Goal: Transaction & Acquisition: Download file/media

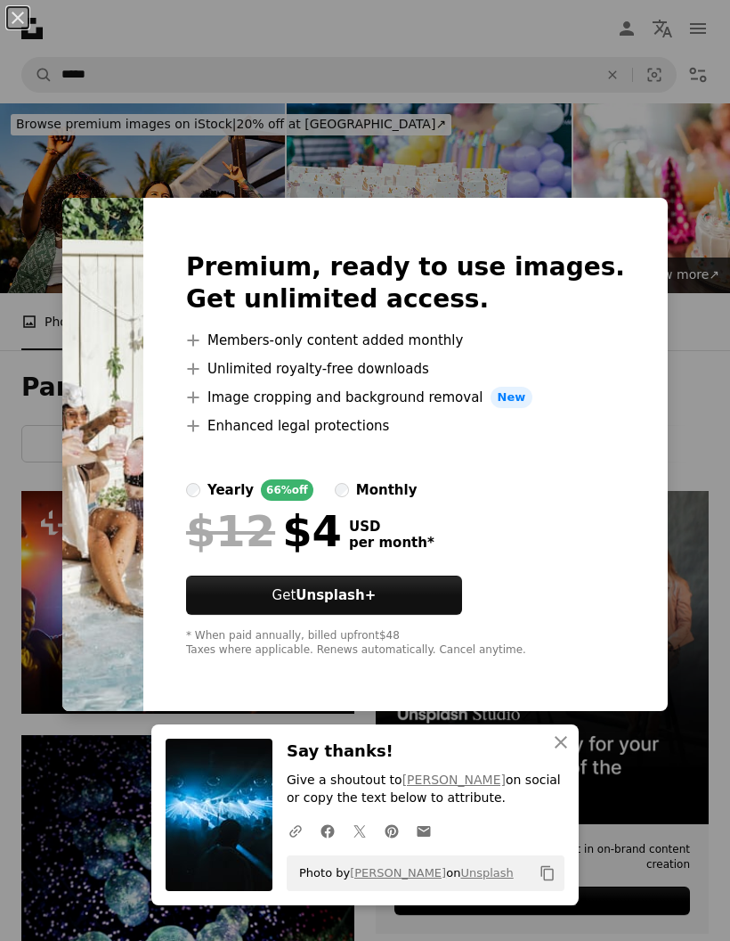
scroll to position [4990, 0]
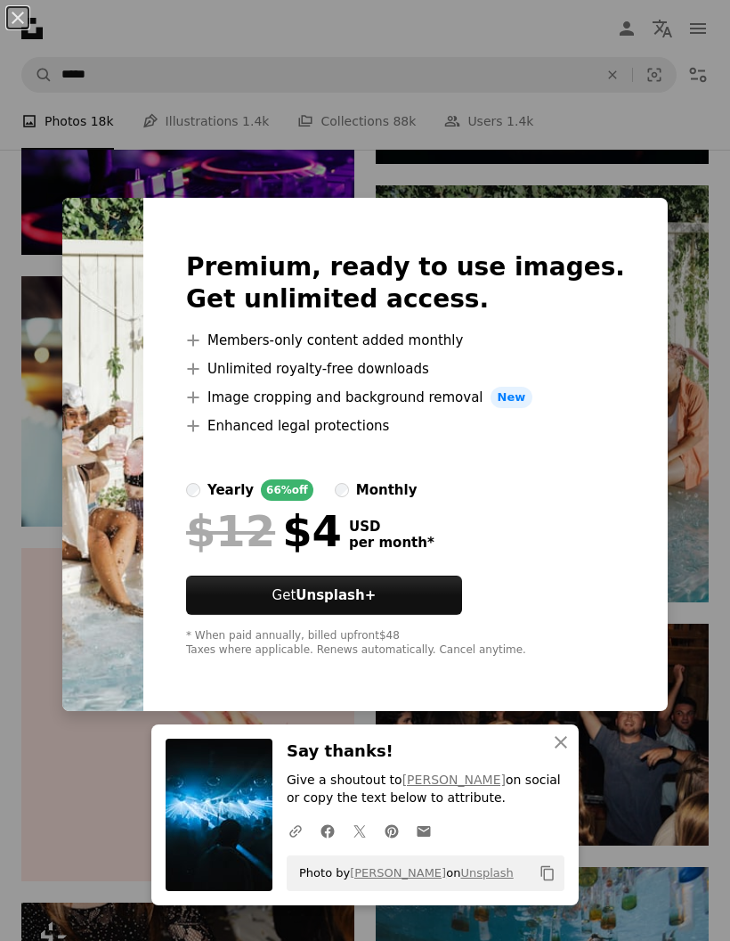
click at [697, 362] on div "An X shape Premium, ready to use images. Get unlimited access. A plus sign Memb…" at bounding box center [365, 470] width 730 height 941
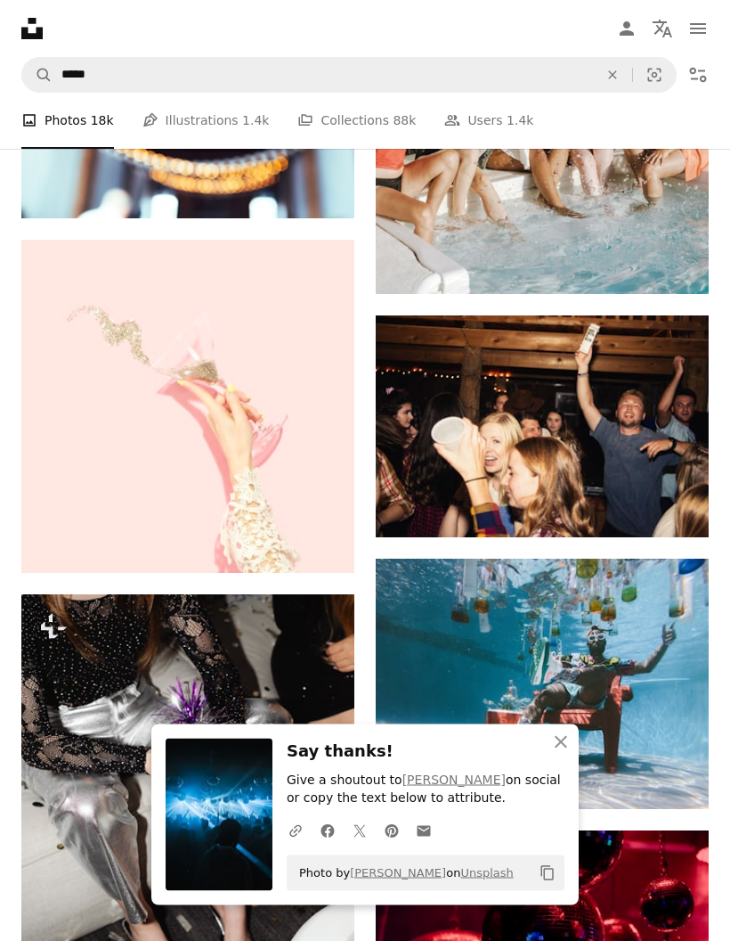
scroll to position [5298, 0]
click at [675, 510] on icon "Arrow pointing down" at bounding box center [673, 503] width 14 height 21
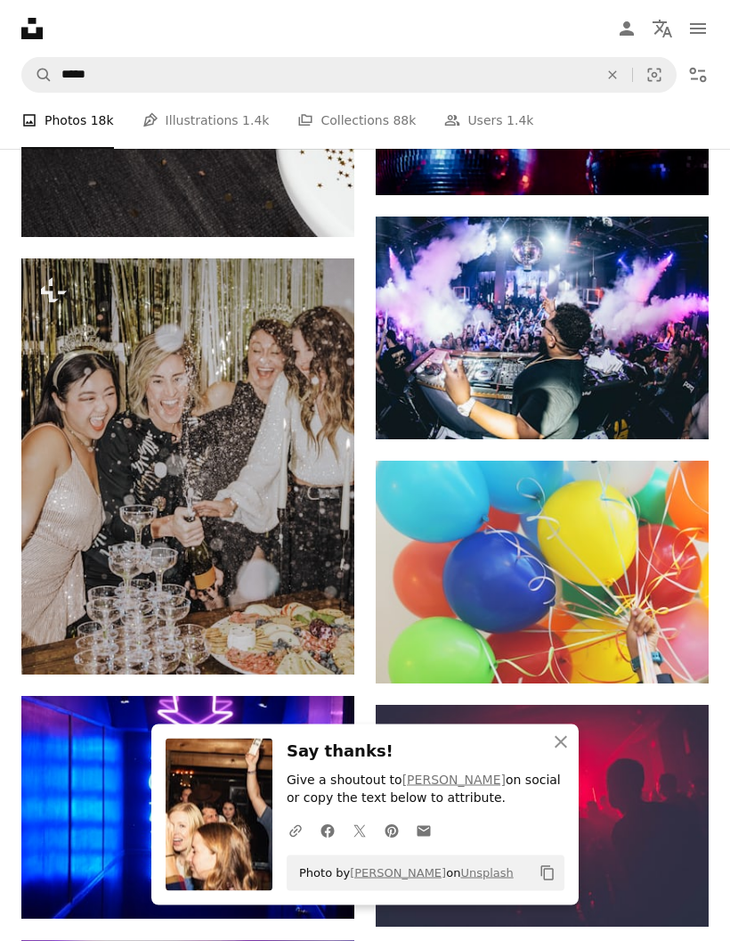
scroll to position [6159, 0]
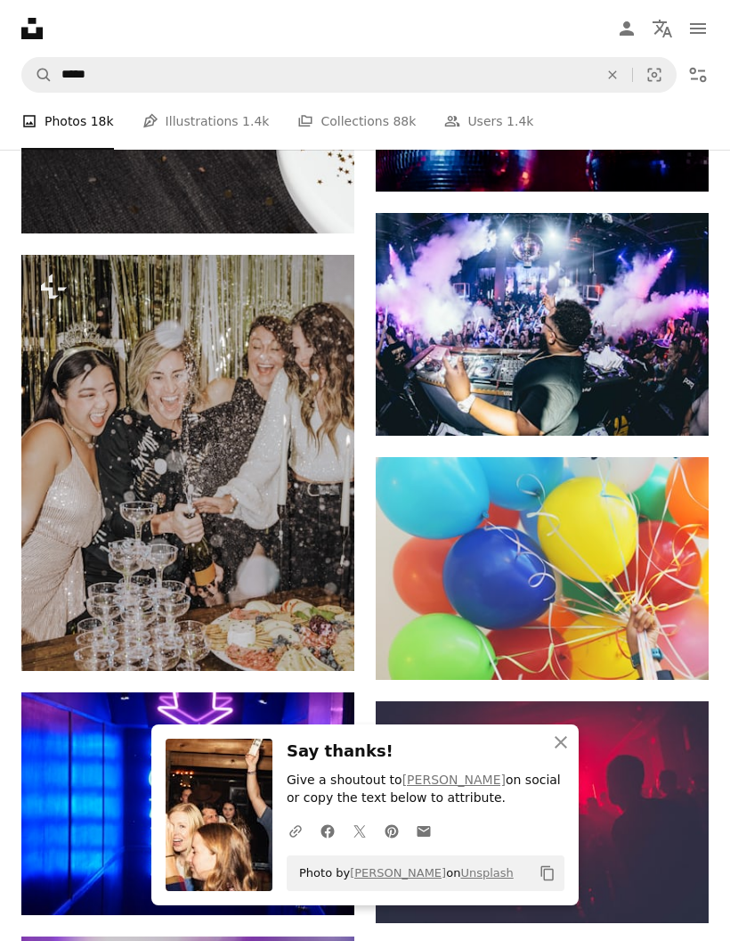
click at [677, 407] on icon "Arrow pointing down" at bounding box center [673, 402] width 14 height 21
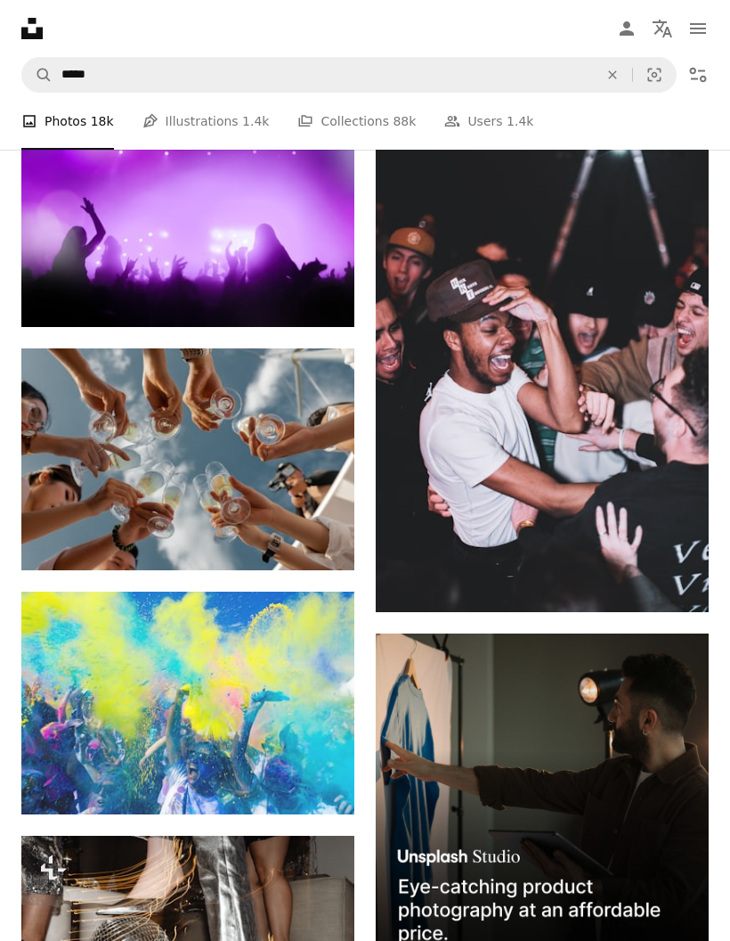
scroll to position [6967, 0]
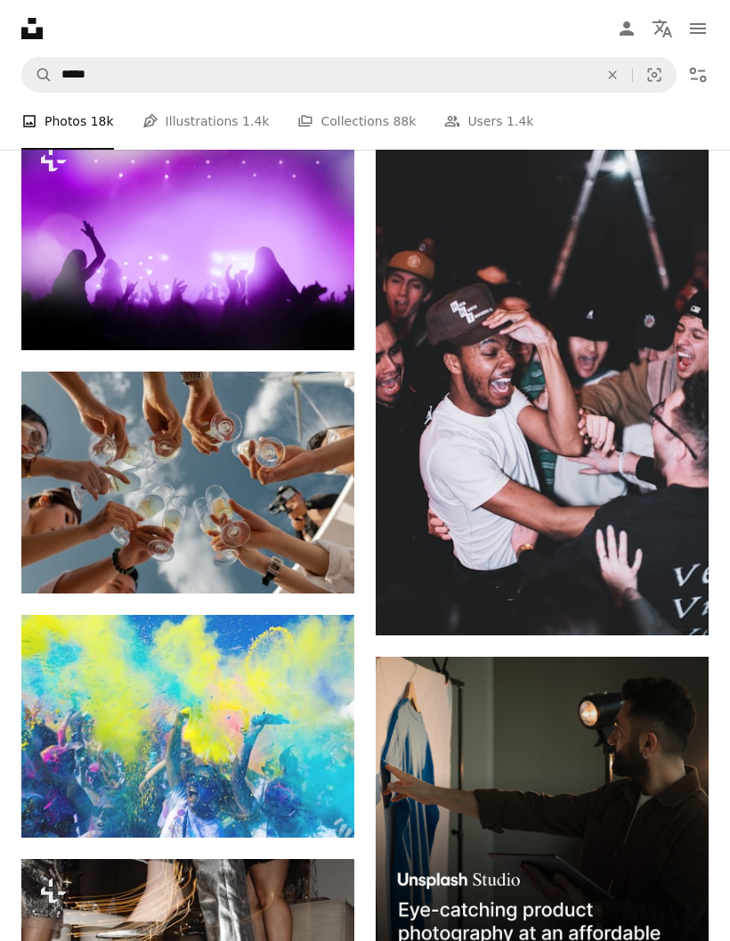
click at [678, 613] on icon "Arrow pointing down" at bounding box center [673, 601] width 14 height 21
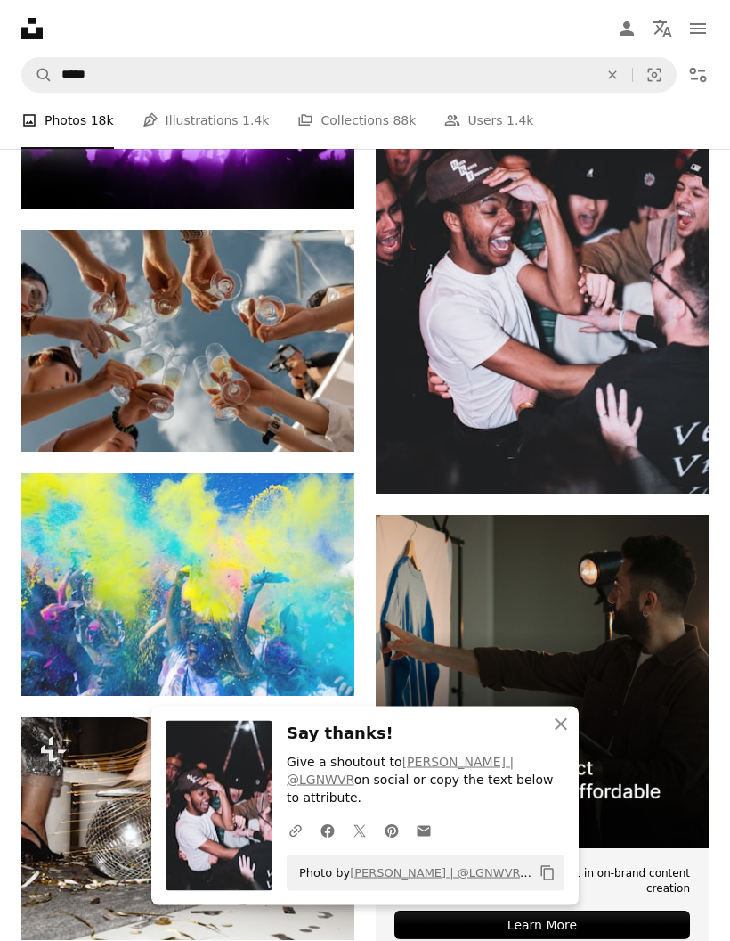
scroll to position [7109, 0]
click at [323, 429] on icon "Arrow pointing down" at bounding box center [319, 418] width 14 height 21
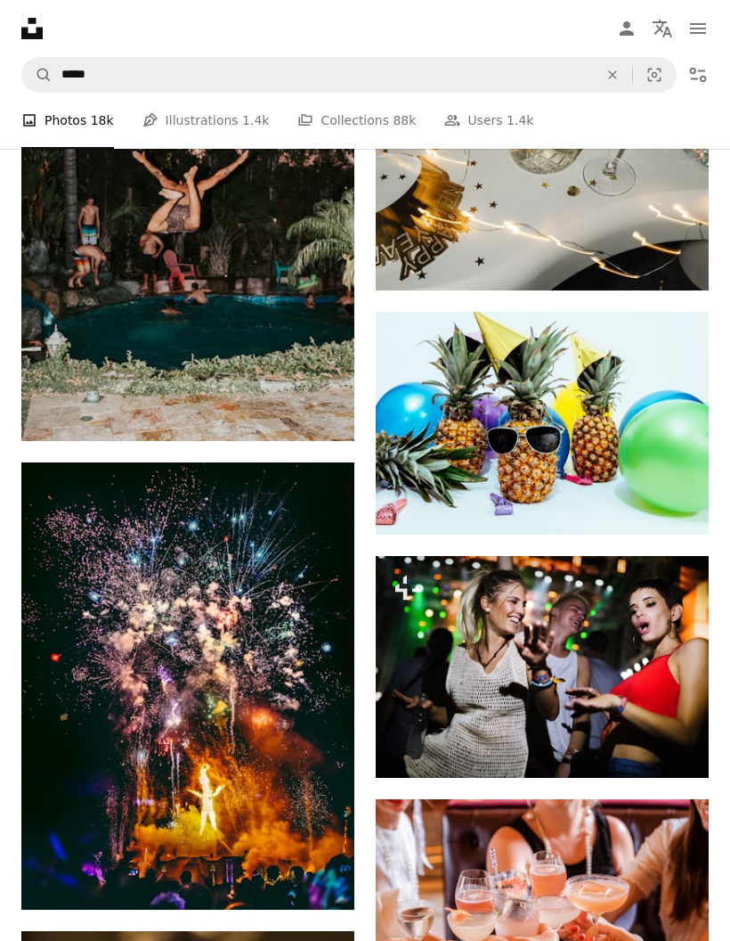
scroll to position [8818, 0]
click at [329, 404] on link "Arrow pointing down" at bounding box center [319, 409] width 36 height 29
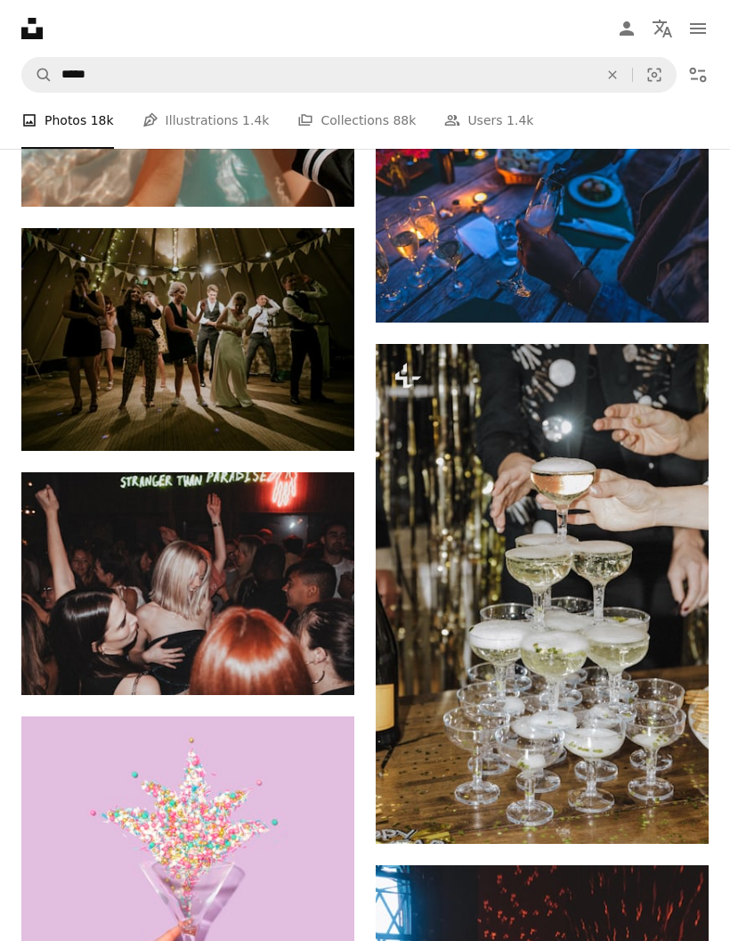
scroll to position [11740, 0]
click at [327, 660] on link "Arrow pointing down" at bounding box center [319, 662] width 36 height 29
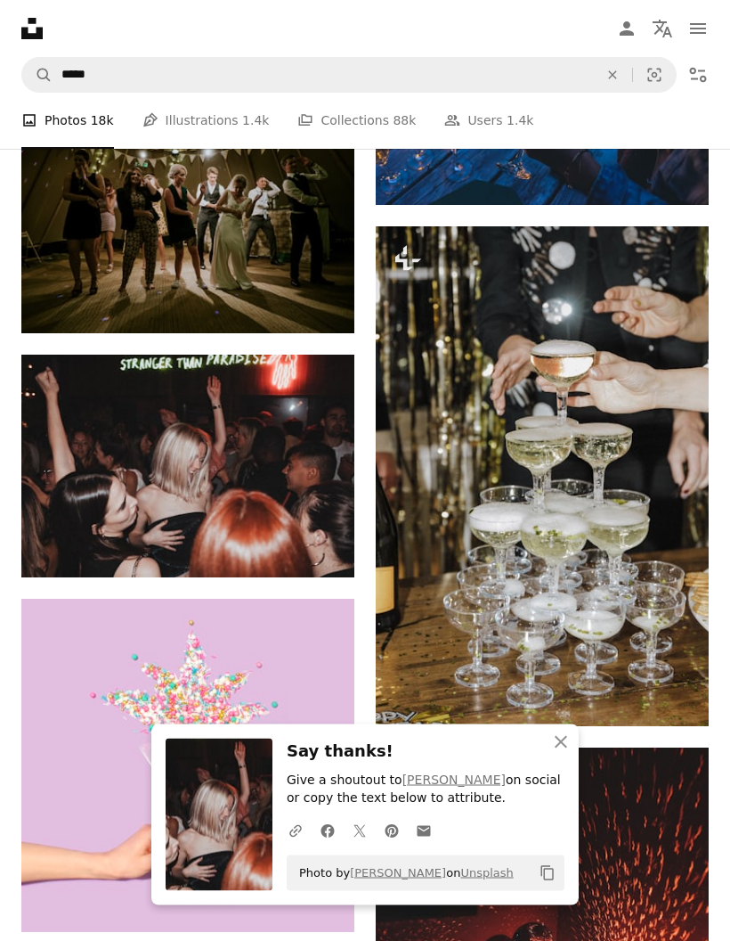
scroll to position [11859, 0]
